Goal: Task Accomplishment & Management: Use online tool/utility

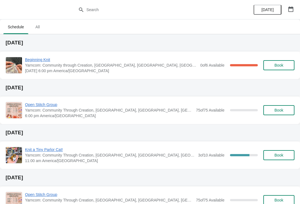
click at [32, 58] on span "Beginning Knit" at bounding box center [111, 60] width 173 height 6
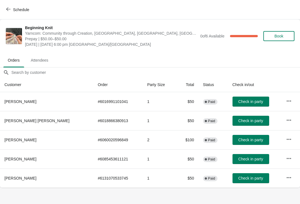
click at [238, 121] on span "Check in party" at bounding box center [250, 121] width 25 height 4
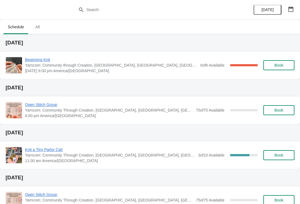
click at [38, 59] on span "Beginning Knit" at bounding box center [111, 60] width 173 height 6
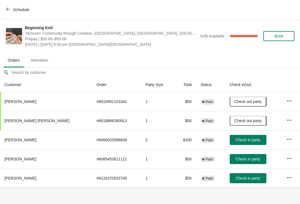
click at [239, 160] on span "Check in party" at bounding box center [248, 159] width 25 height 4
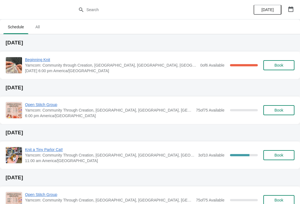
click at [41, 59] on span "Beginning Knit" at bounding box center [111, 60] width 173 height 6
click at [46, 59] on span "Beginning Knit" at bounding box center [111, 60] width 173 height 6
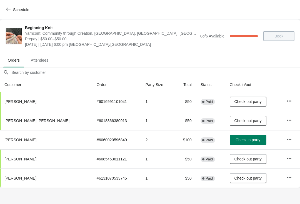
click at [238, 142] on span "Check in party" at bounding box center [248, 140] width 25 height 4
